Goal: Information Seeking & Learning: Find specific page/section

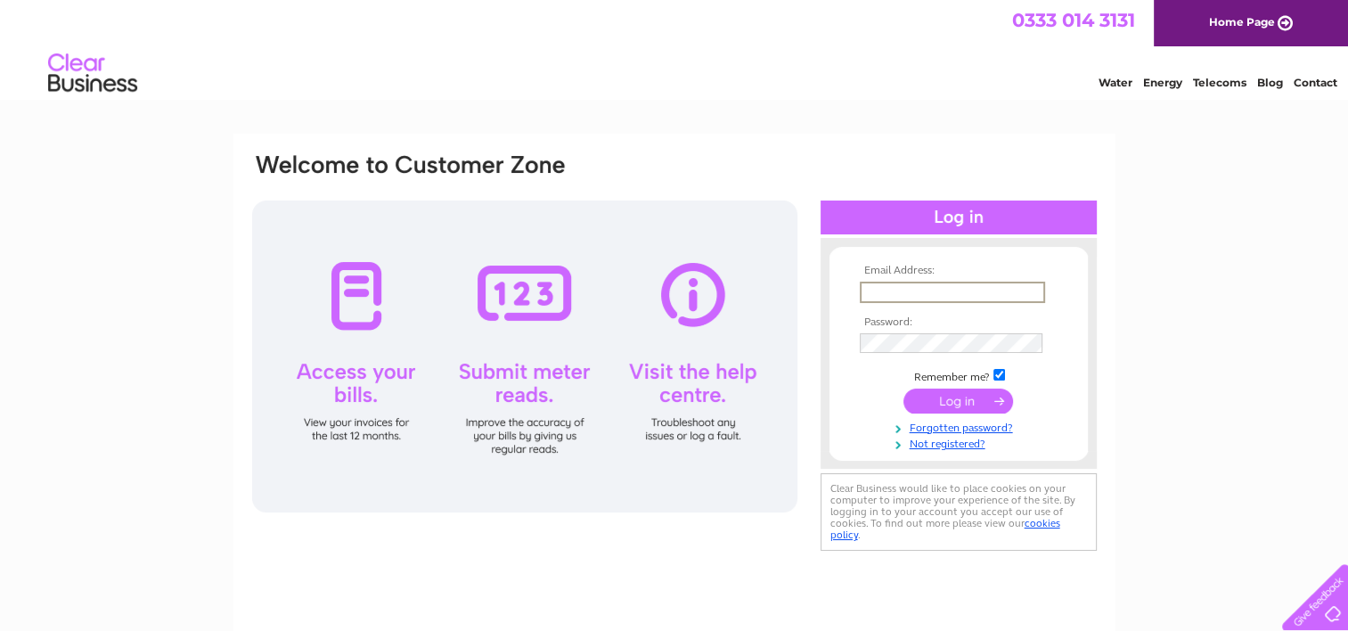
click at [872, 285] on input "text" at bounding box center [952, 291] width 185 height 21
type input "[EMAIL_ADDRESS][DOMAIN_NAME]"
click at [929, 410] on input "submit" at bounding box center [958, 399] width 110 height 25
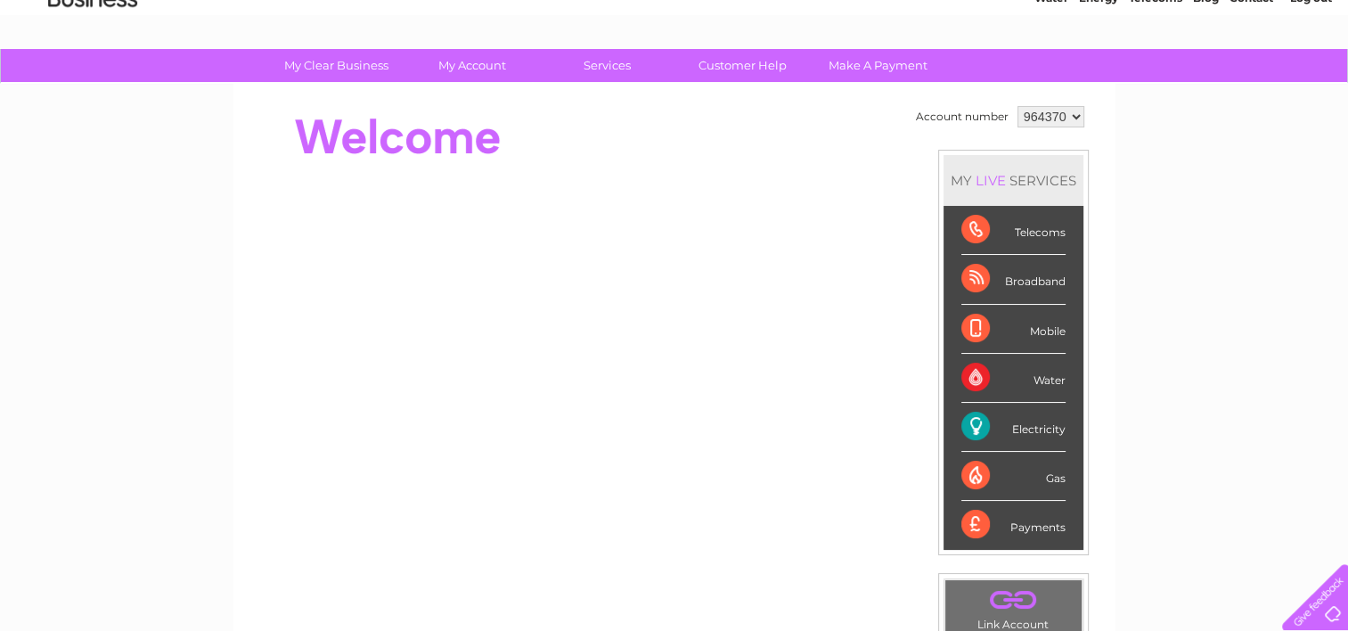
scroll to position [68, 0]
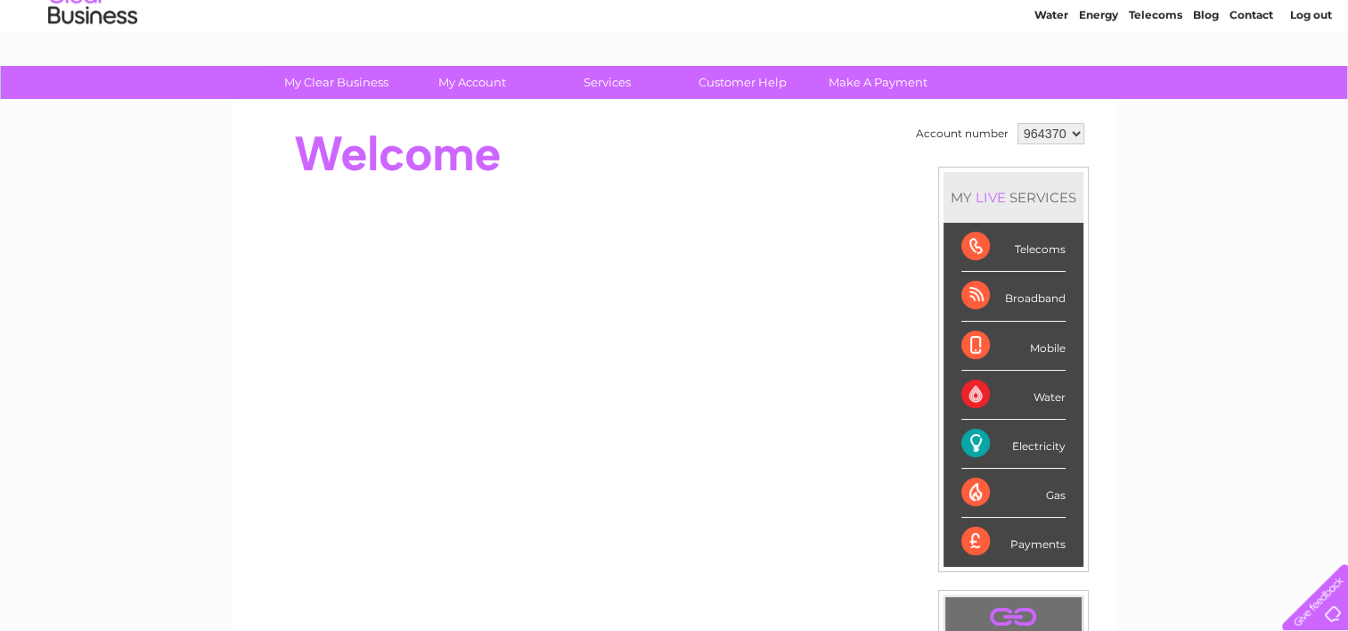
click at [995, 445] on div "Electricity" at bounding box center [1013, 444] width 104 height 49
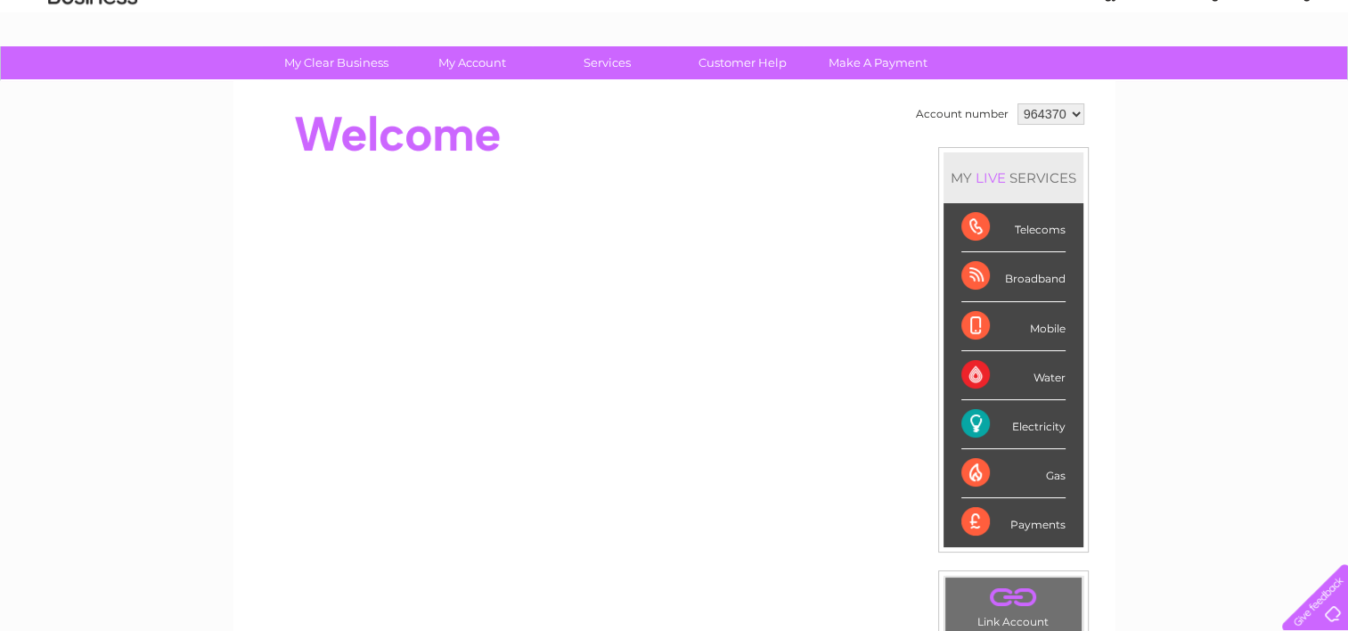
scroll to position [0, 0]
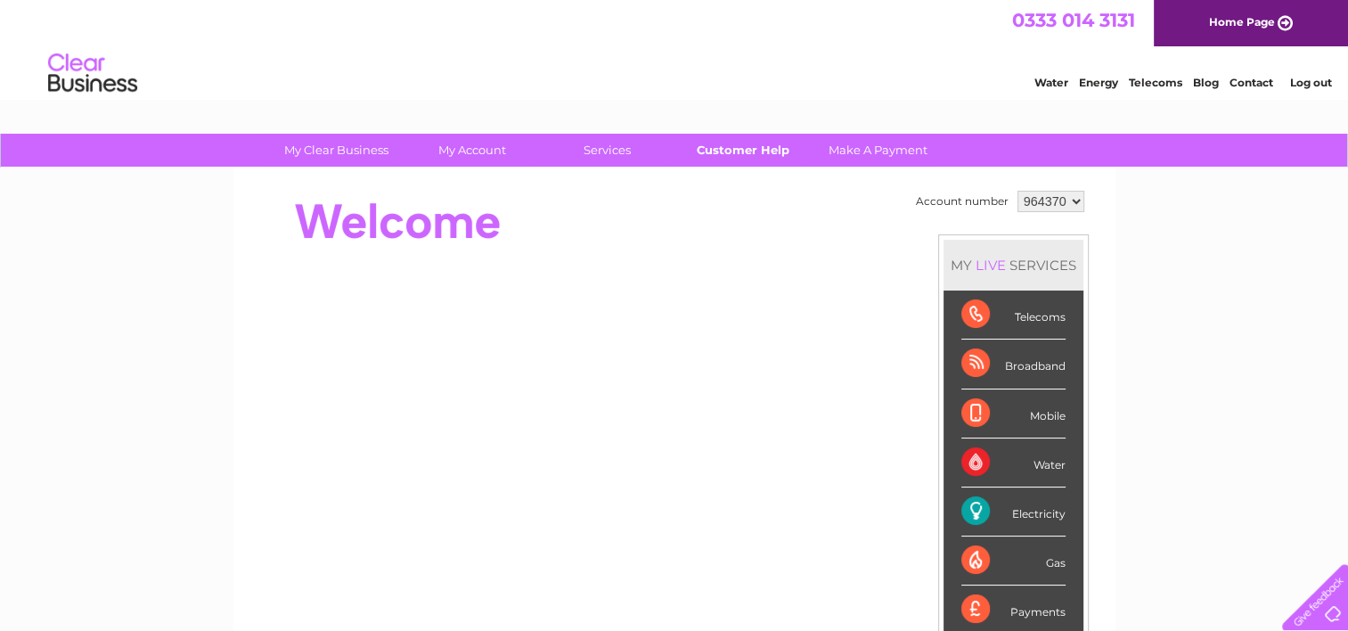
click at [730, 157] on link "Customer Help" at bounding box center [742, 150] width 147 height 33
